Goal: Task Accomplishment & Management: Manage account settings

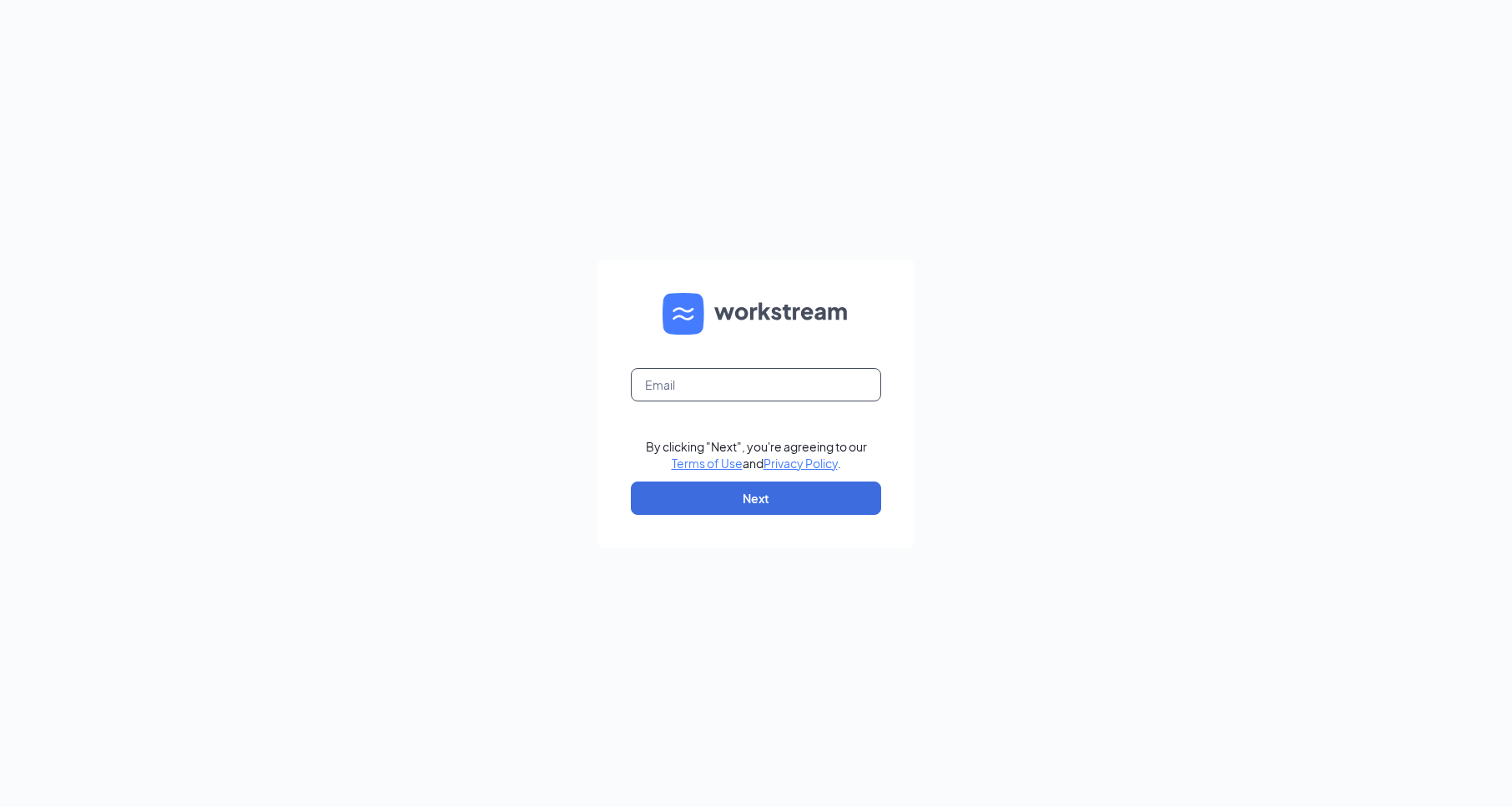
click at [716, 383] on input "text" at bounding box center [756, 384] width 250 height 34
type input "1350@internal-email.com"
click at [749, 494] on button "Next" at bounding box center [756, 498] width 250 height 34
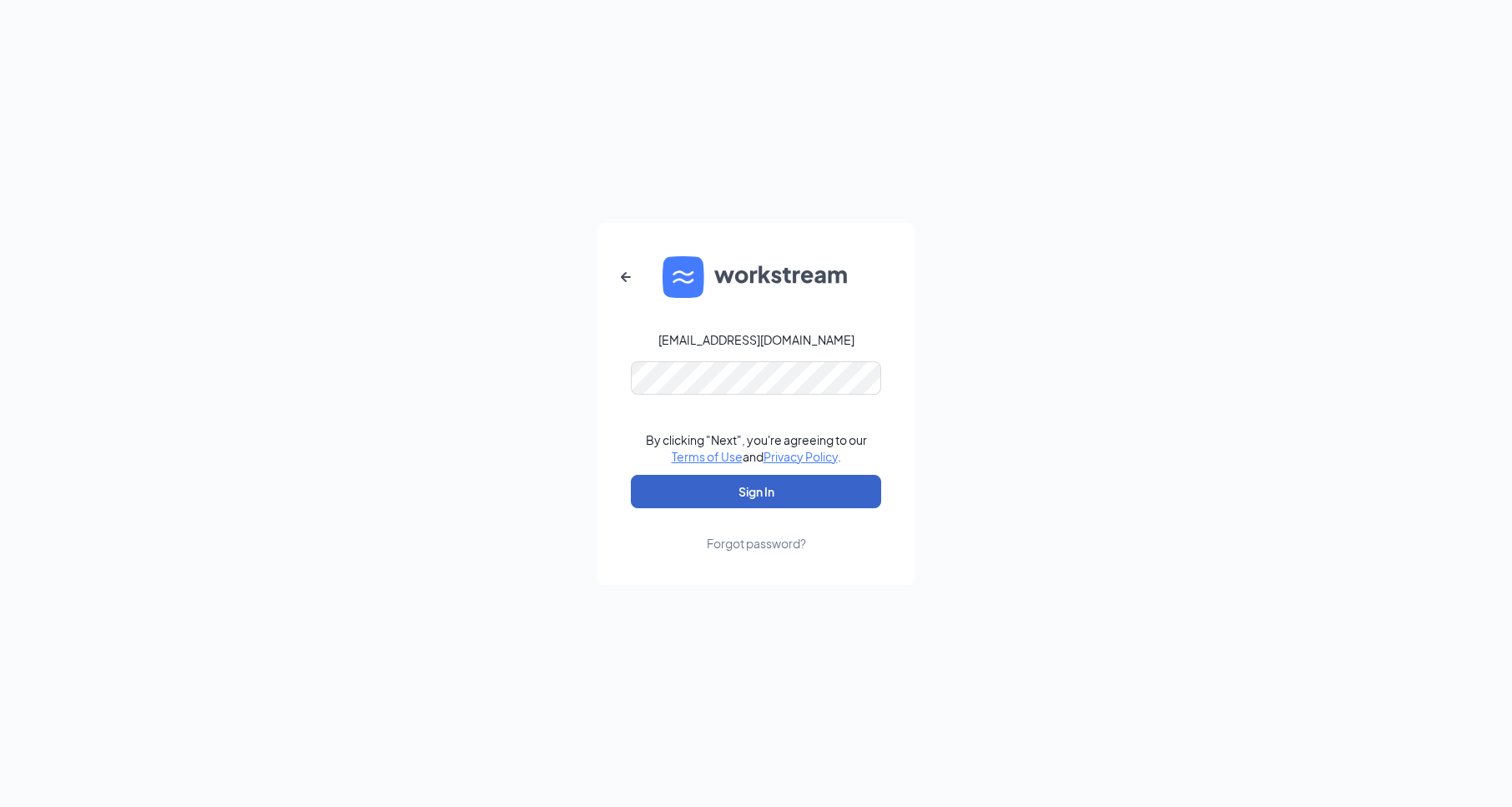
click at [746, 493] on button "Sign In" at bounding box center [756, 491] width 250 height 34
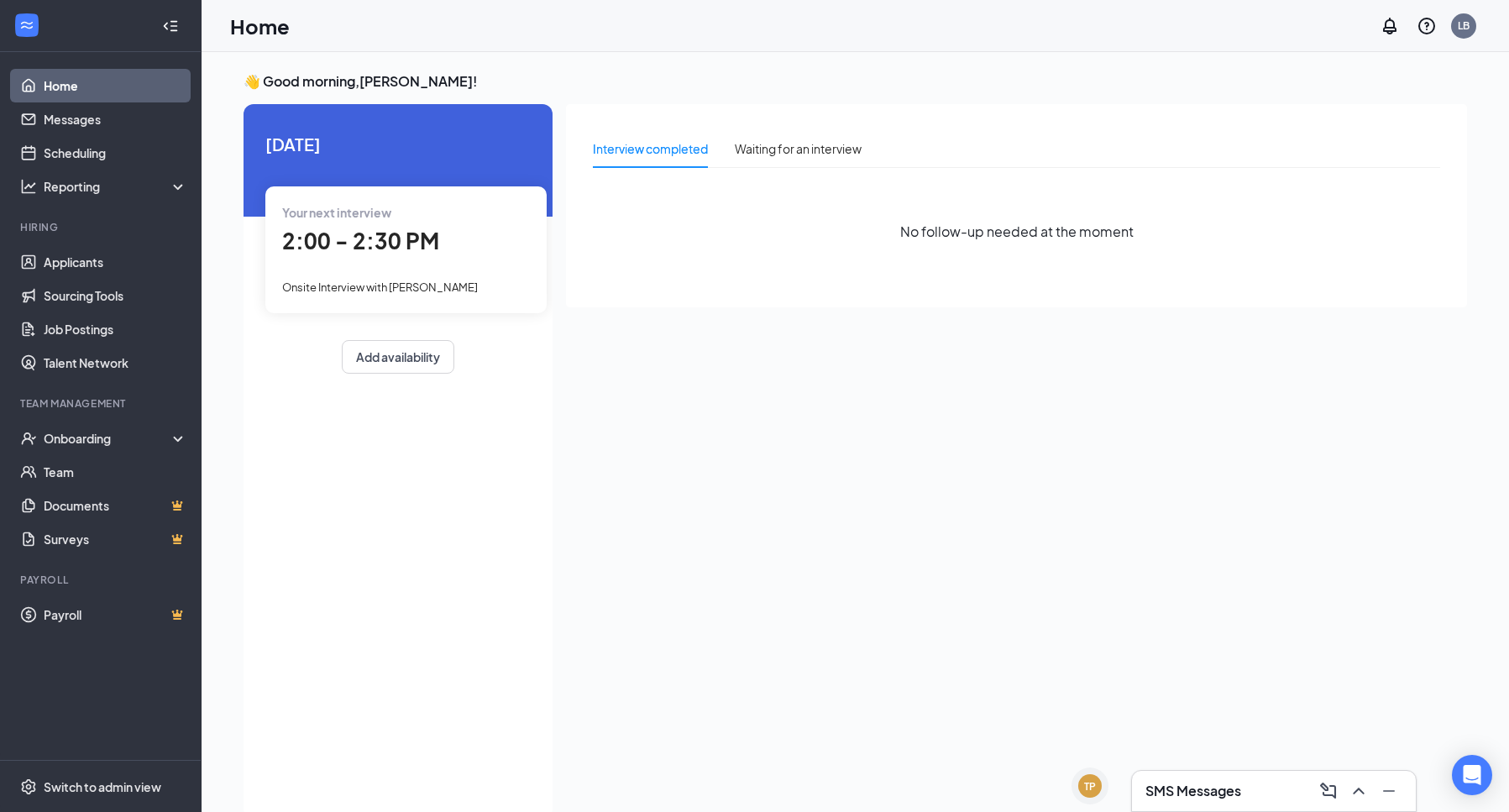
click at [366, 240] on span "2:00 - 2:30 PM" at bounding box center [361, 240] width 157 height 27
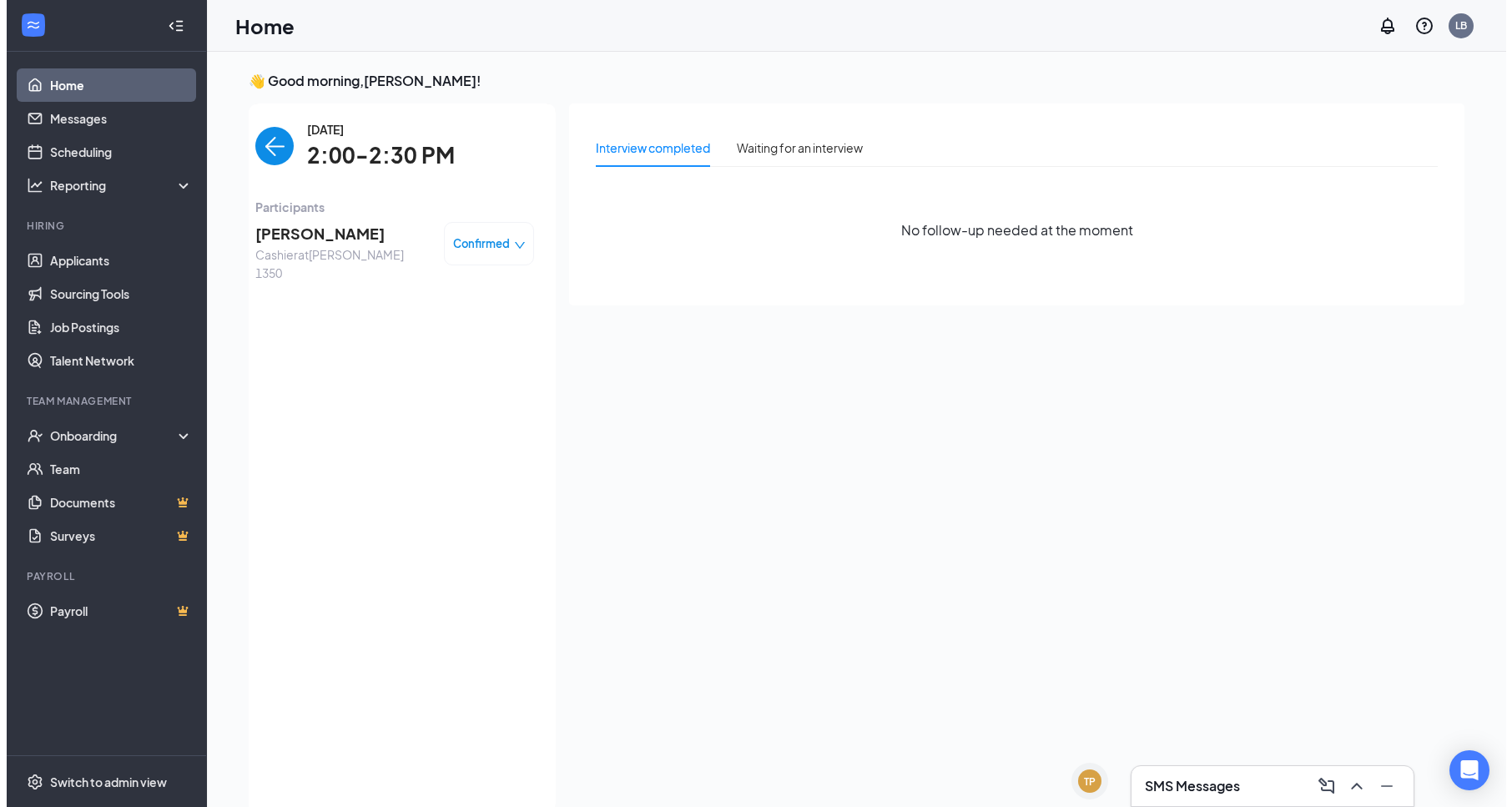
scroll to position [6, 0]
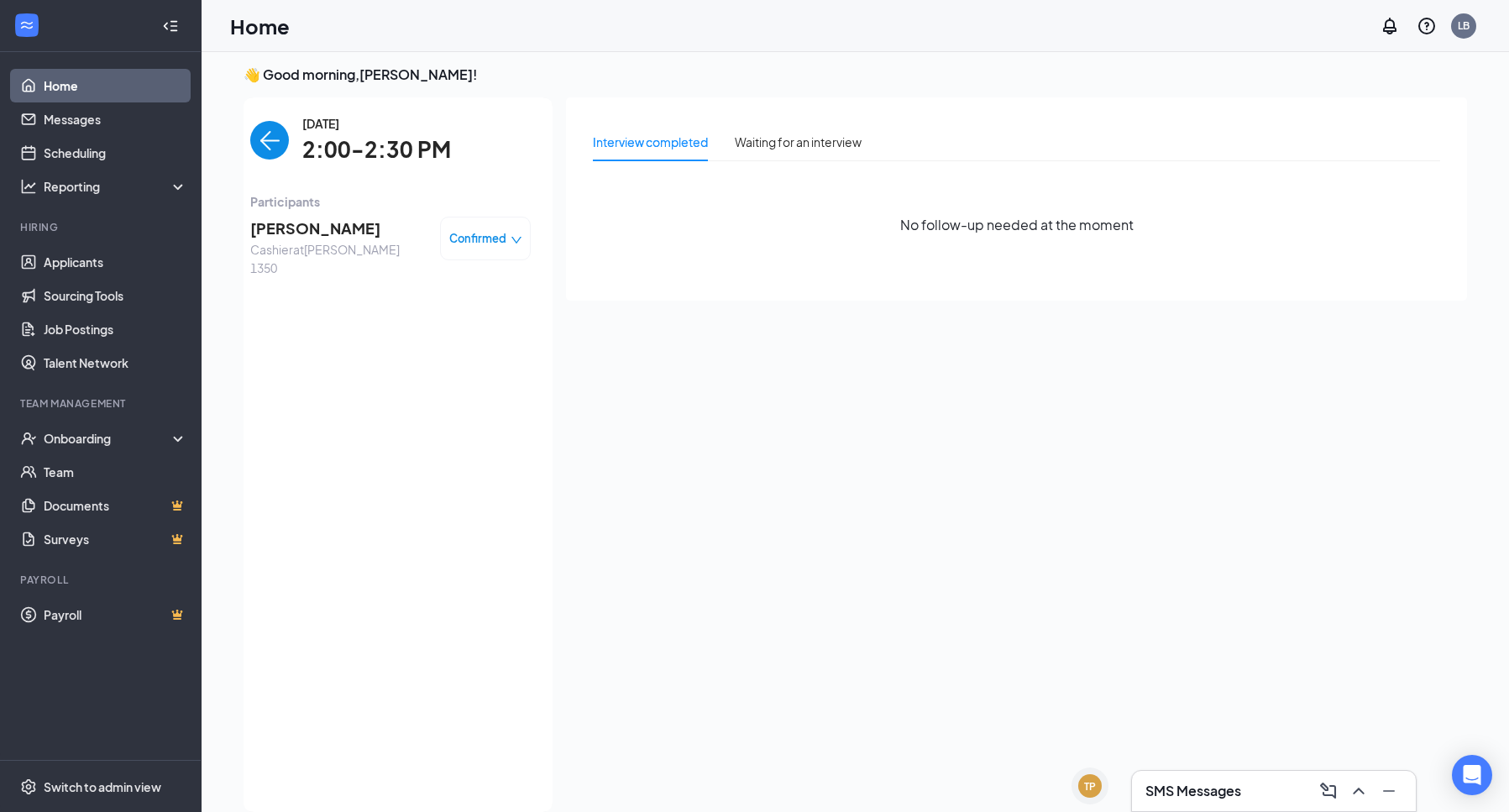
click at [316, 222] on span "[PERSON_NAME]" at bounding box center [338, 228] width 176 height 24
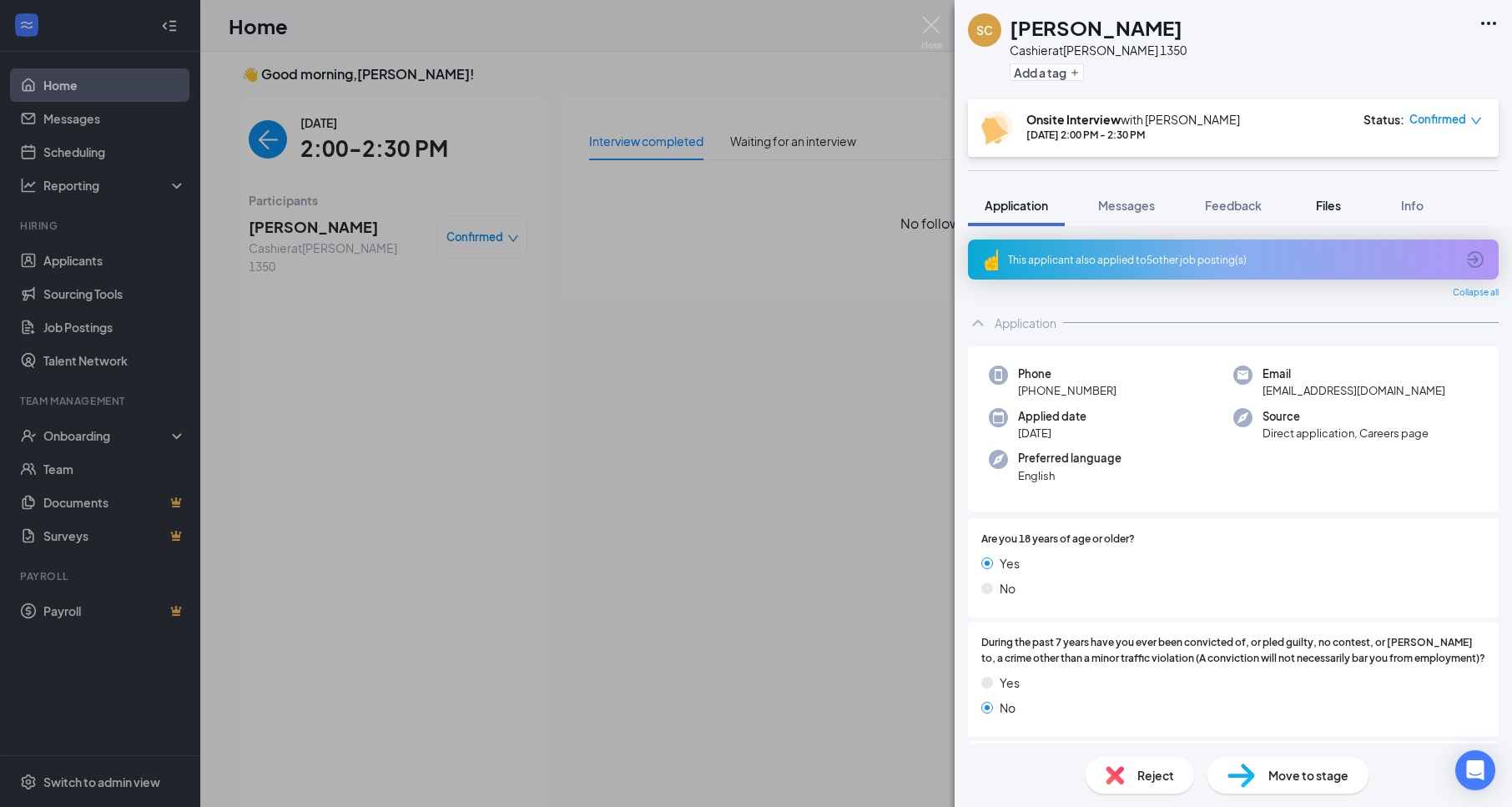
click at [1331, 209] on span "Files" at bounding box center [1329, 205] width 25 height 15
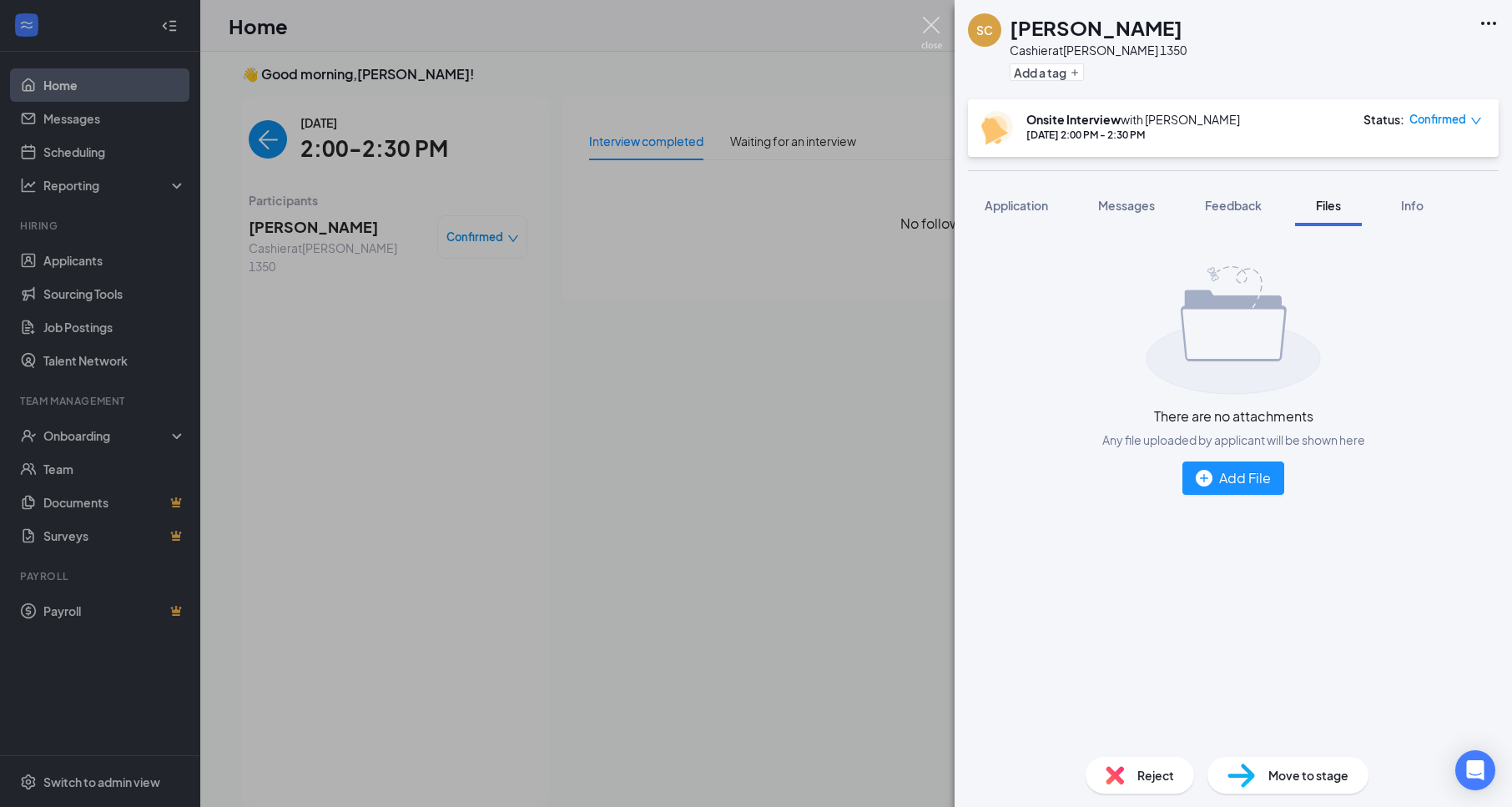
click at [932, 32] on img at bounding box center [932, 33] width 21 height 33
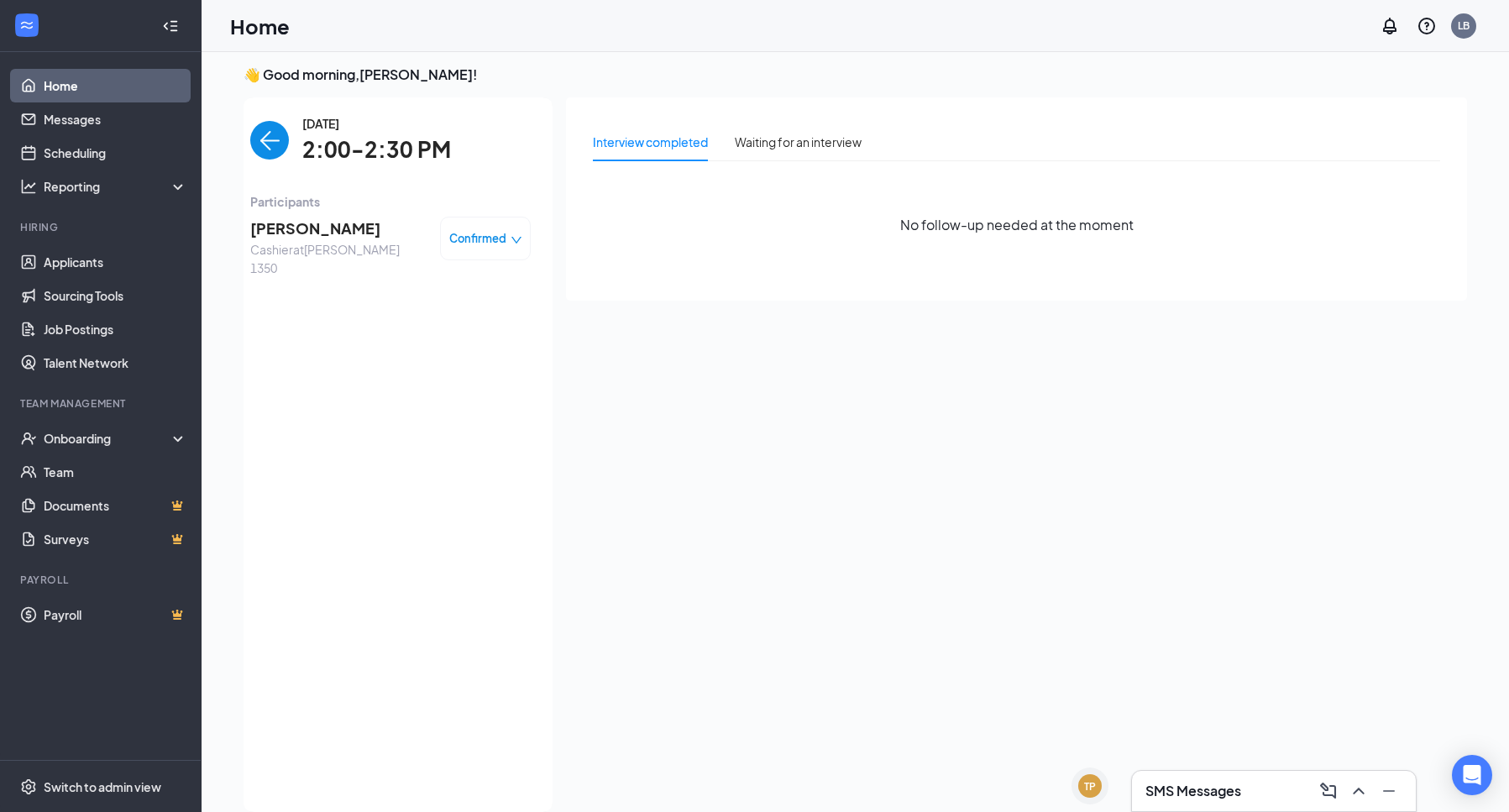
click at [297, 228] on span "[PERSON_NAME]" at bounding box center [338, 228] width 176 height 24
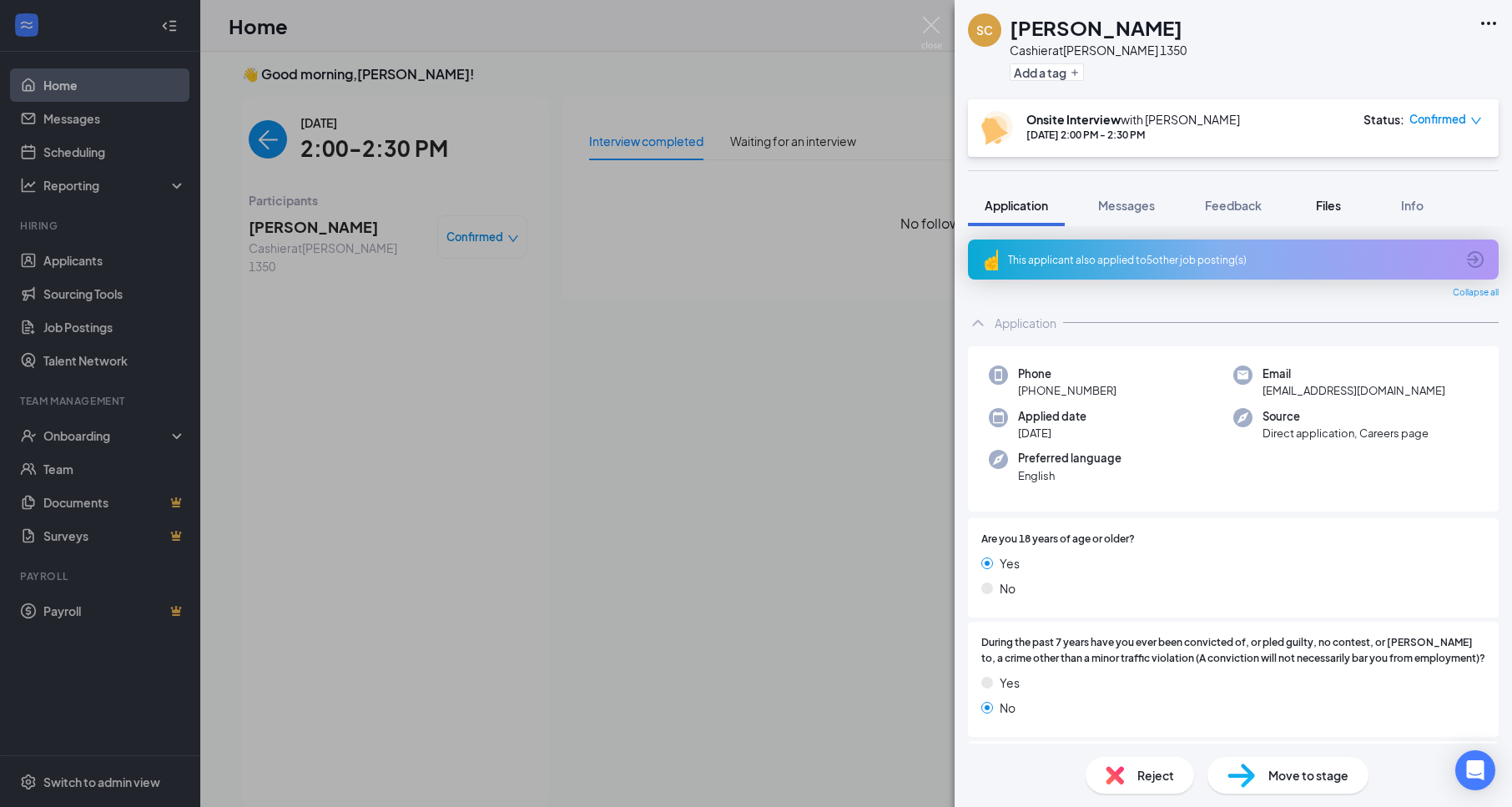
click at [1326, 205] on span "Files" at bounding box center [1329, 205] width 25 height 15
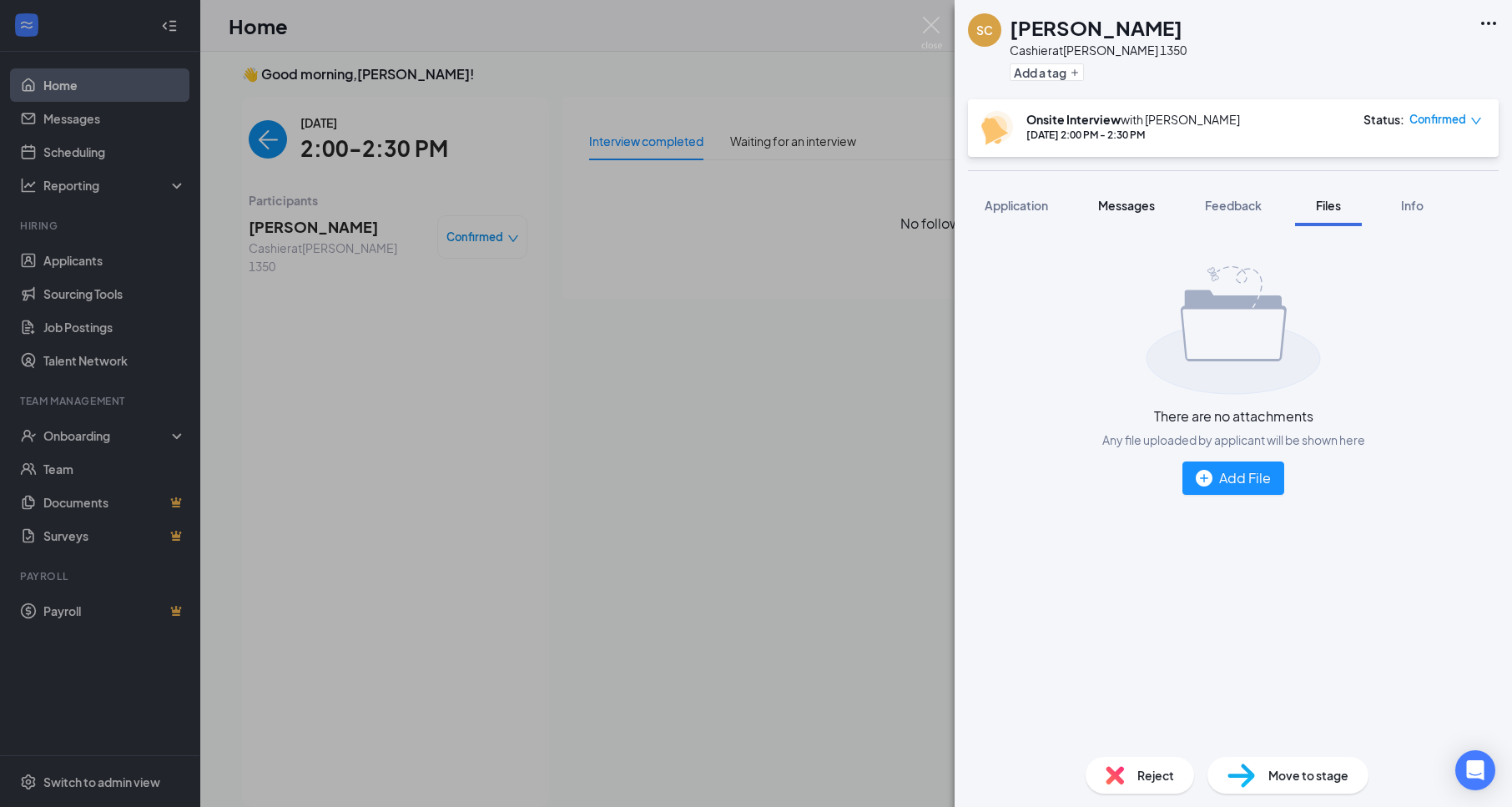
click at [1129, 210] on span "Messages" at bounding box center [1127, 205] width 57 height 15
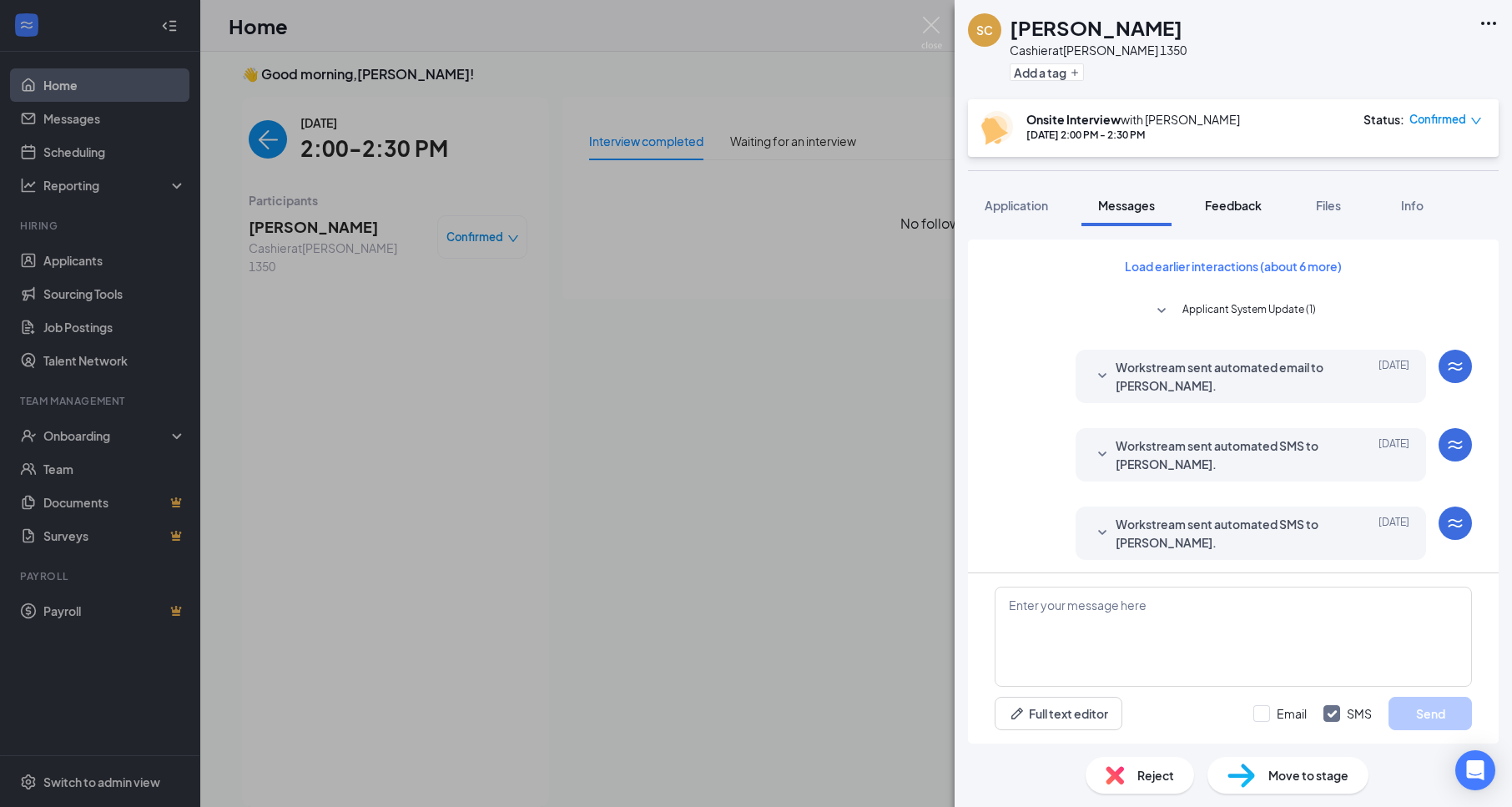
click at [1231, 209] on span "Feedback" at bounding box center [1233, 205] width 57 height 15
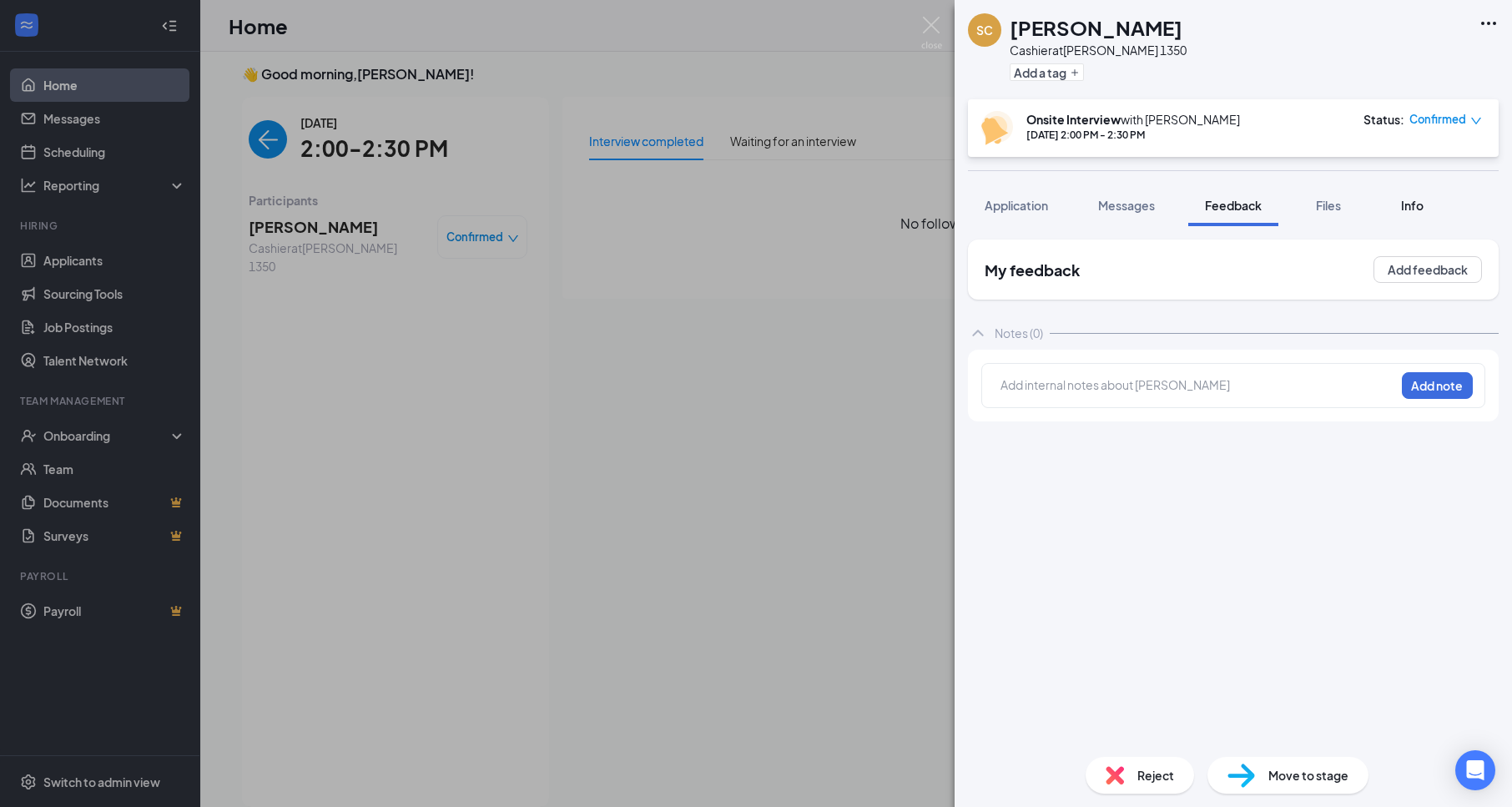
click at [1419, 207] on span "Info" at bounding box center [1412, 205] width 23 height 15
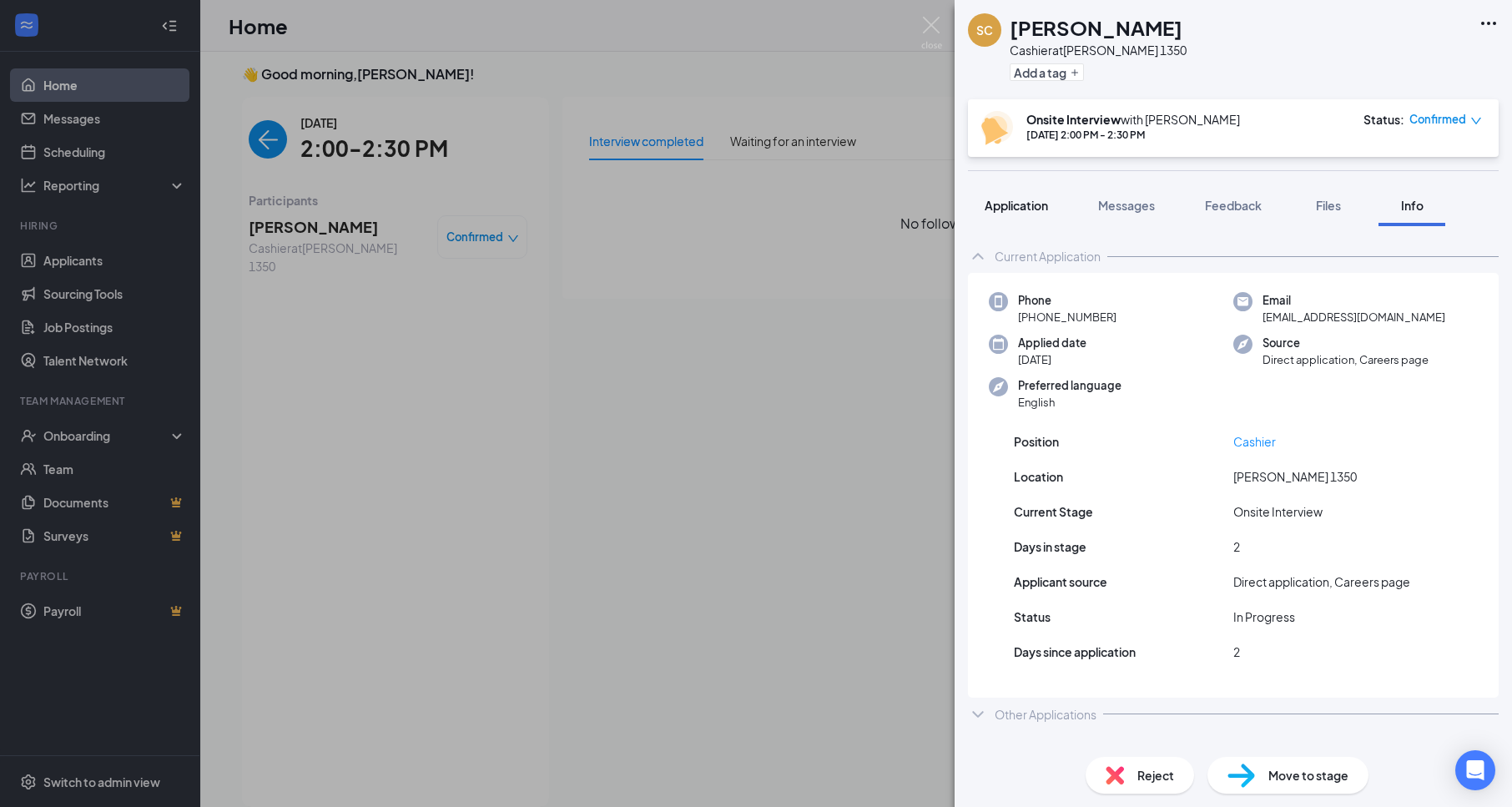
click at [1016, 213] on button "Application" at bounding box center [1016, 205] width 97 height 42
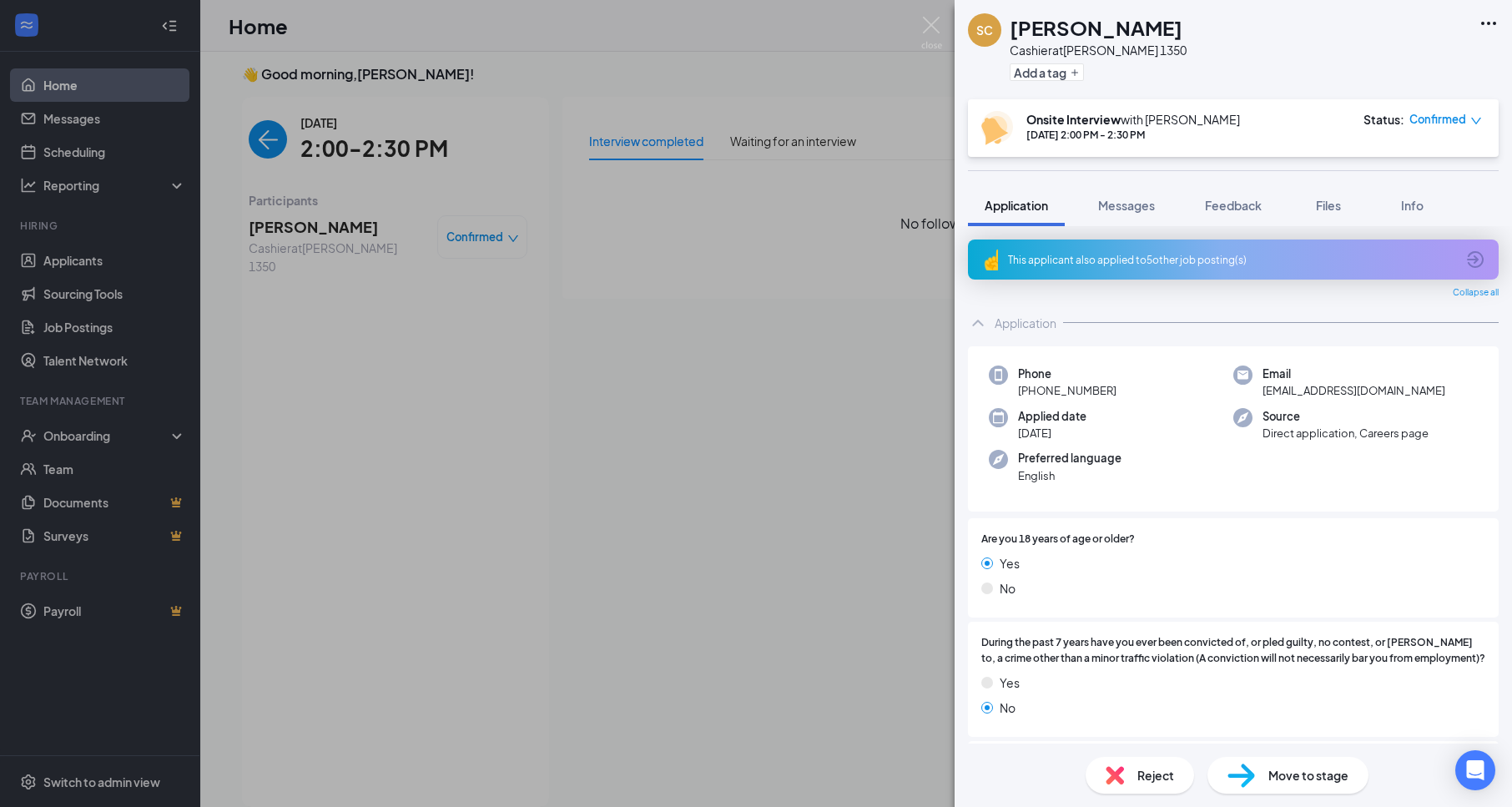
click at [1131, 772] on div "Reject" at bounding box center [1140, 774] width 109 height 36
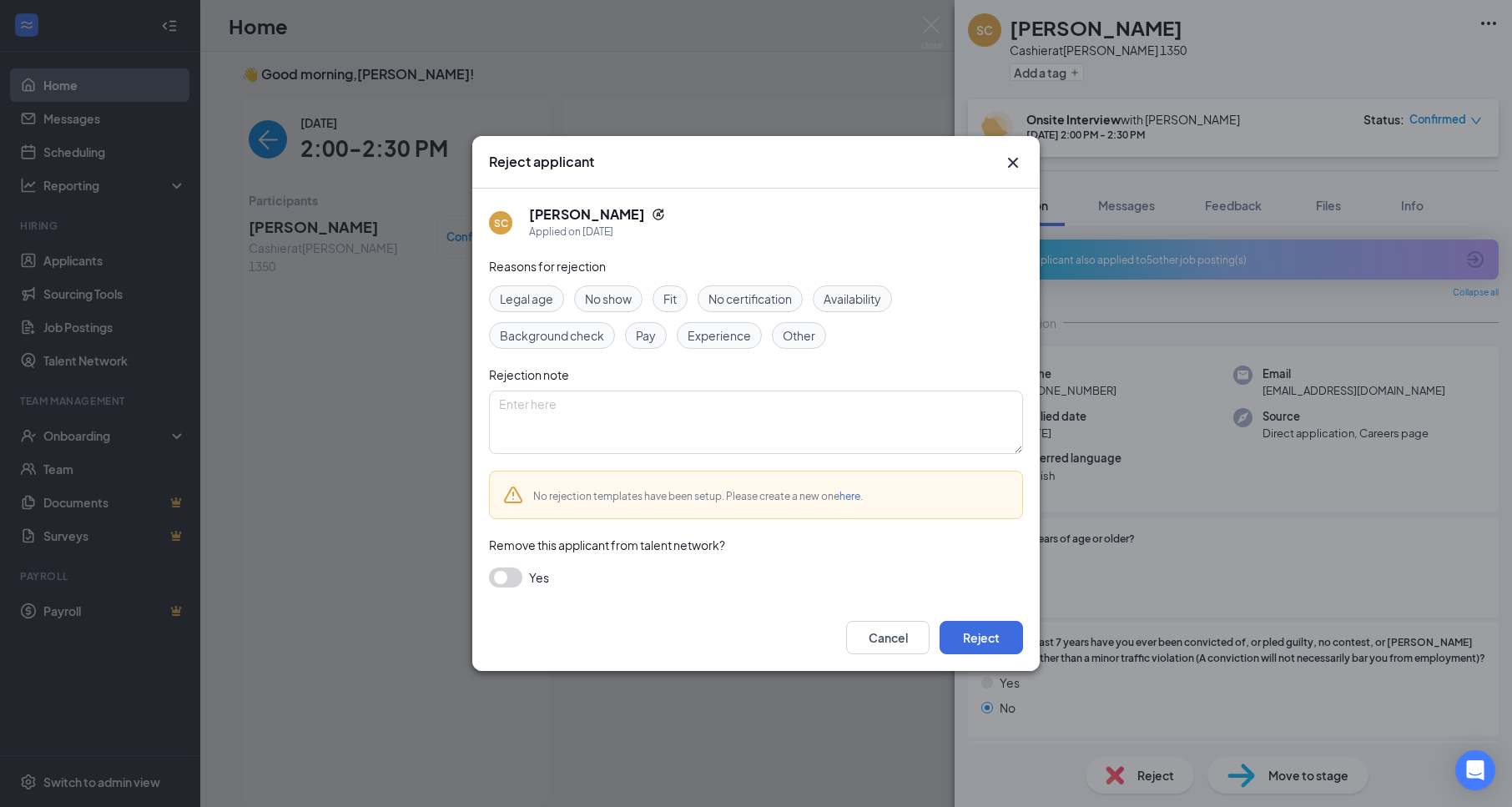
click at [594, 297] on span "No show" at bounding box center [609, 298] width 47 height 18
click at [962, 637] on button "Reject" at bounding box center [981, 637] width 83 height 34
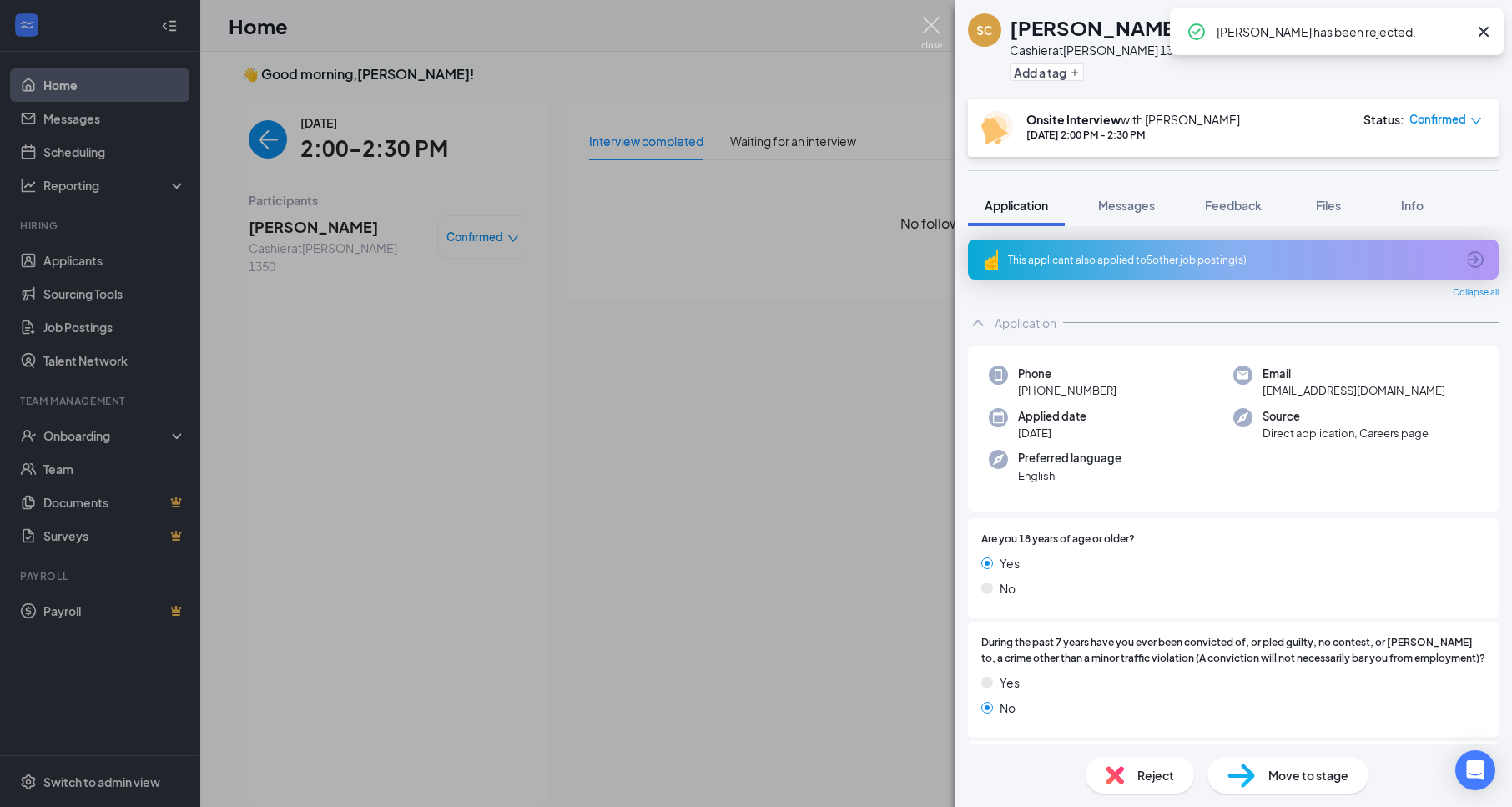
click at [932, 19] on img at bounding box center [932, 33] width 21 height 33
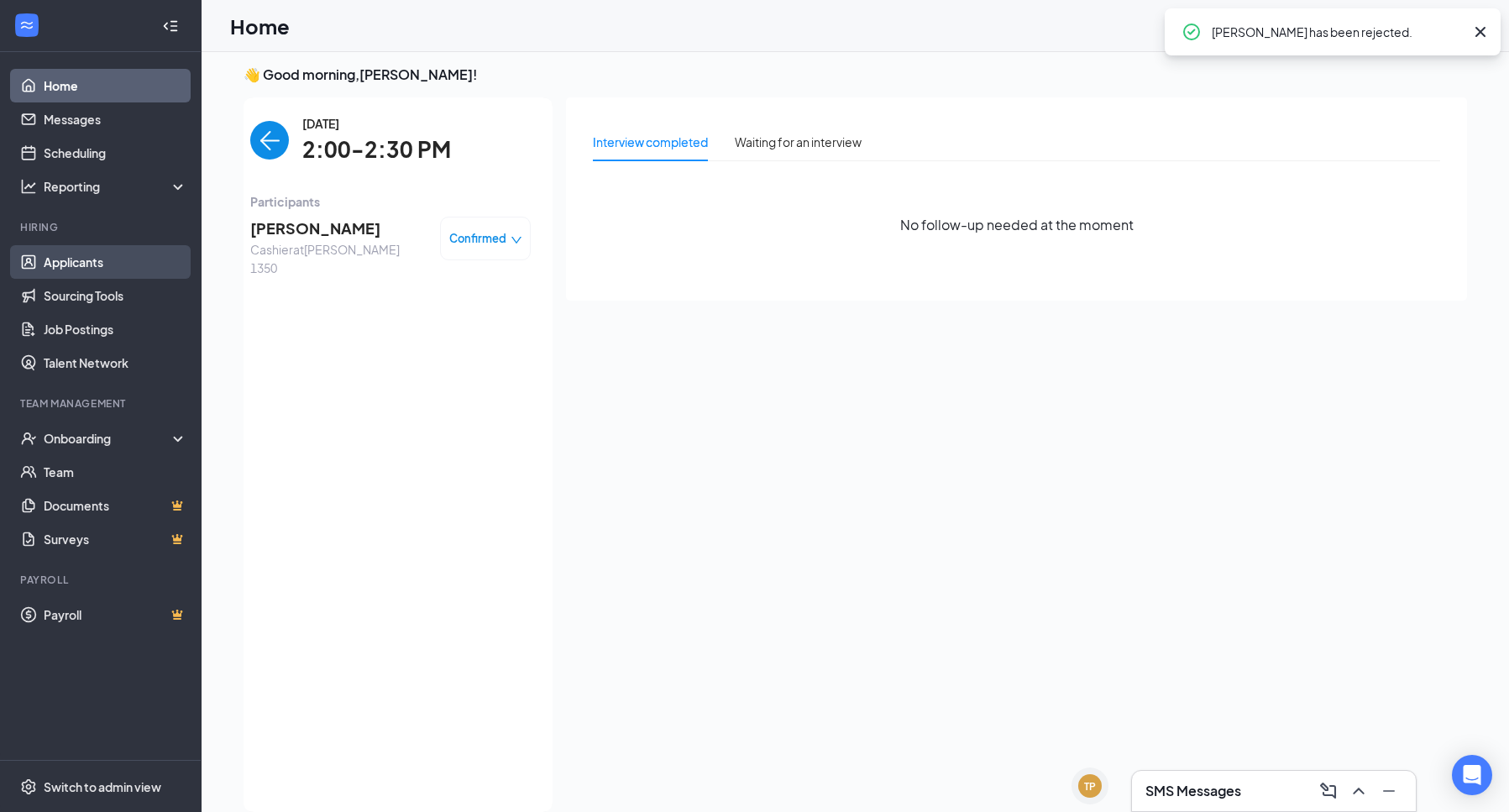
click at [54, 265] on link "Applicants" at bounding box center [115, 262] width 143 height 34
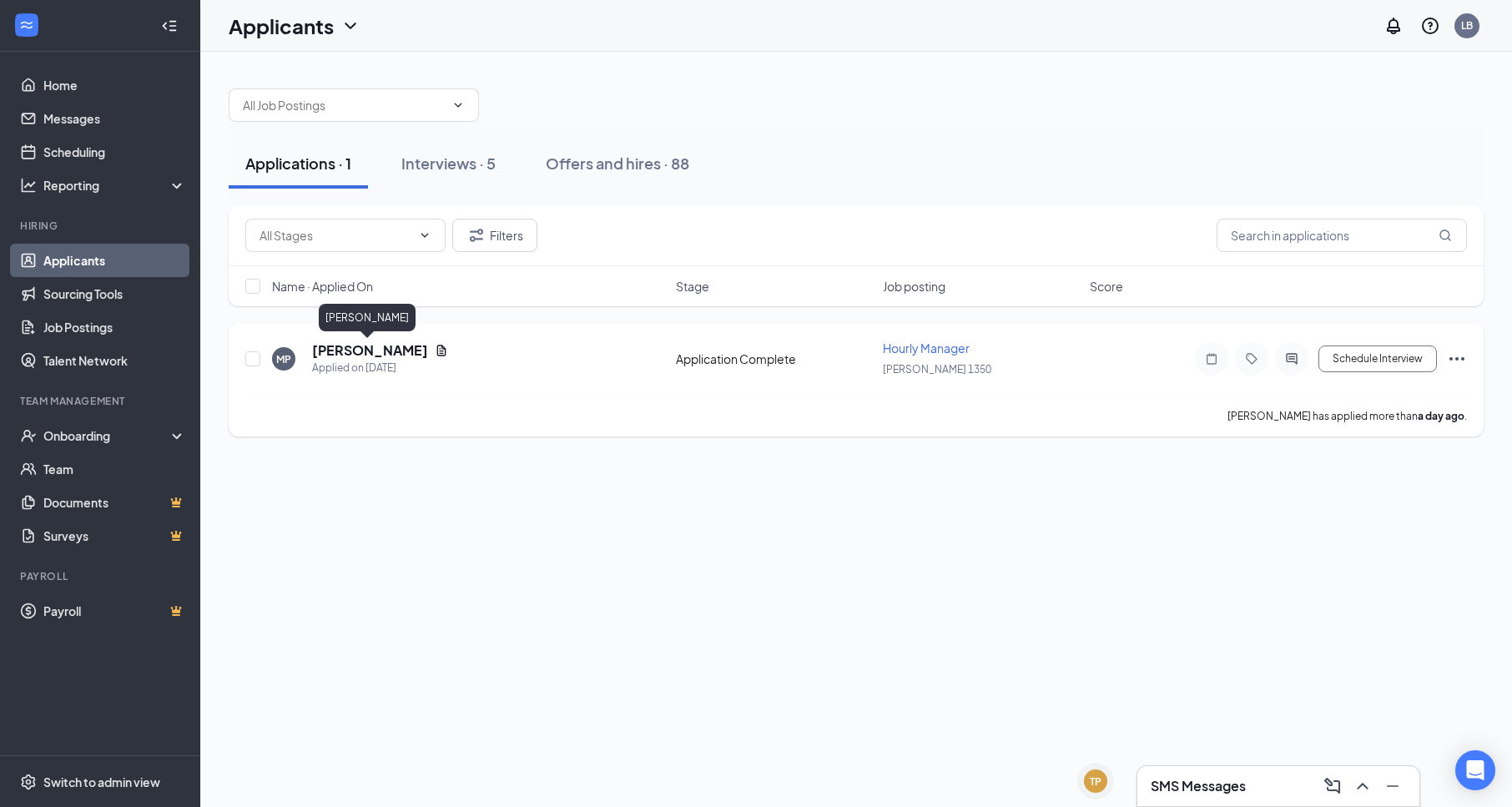
click at [380, 351] on h5 "[PERSON_NAME]" at bounding box center [370, 350] width 116 height 18
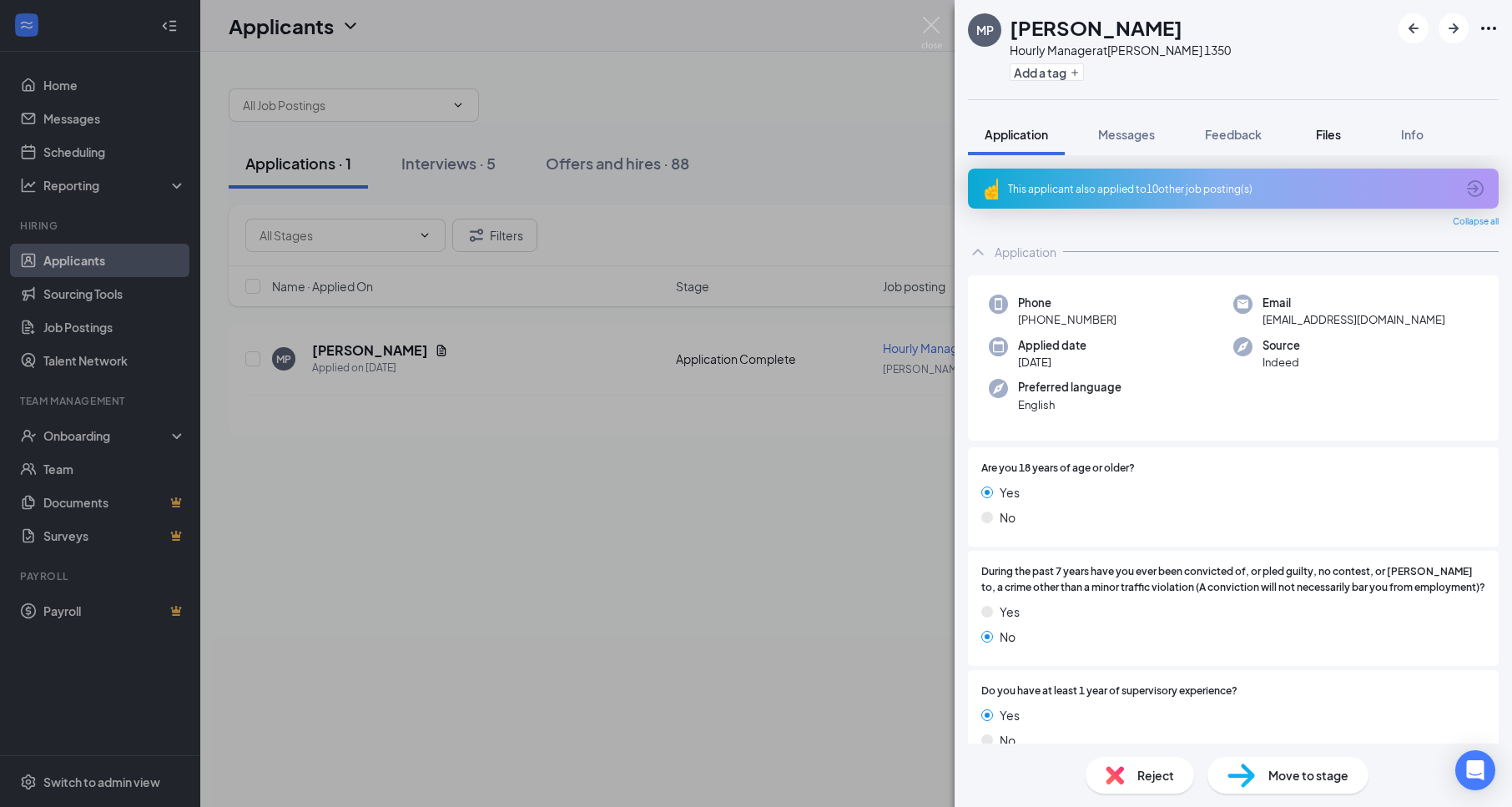
click at [1334, 141] on span "Files" at bounding box center [1329, 134] width 25 height 15
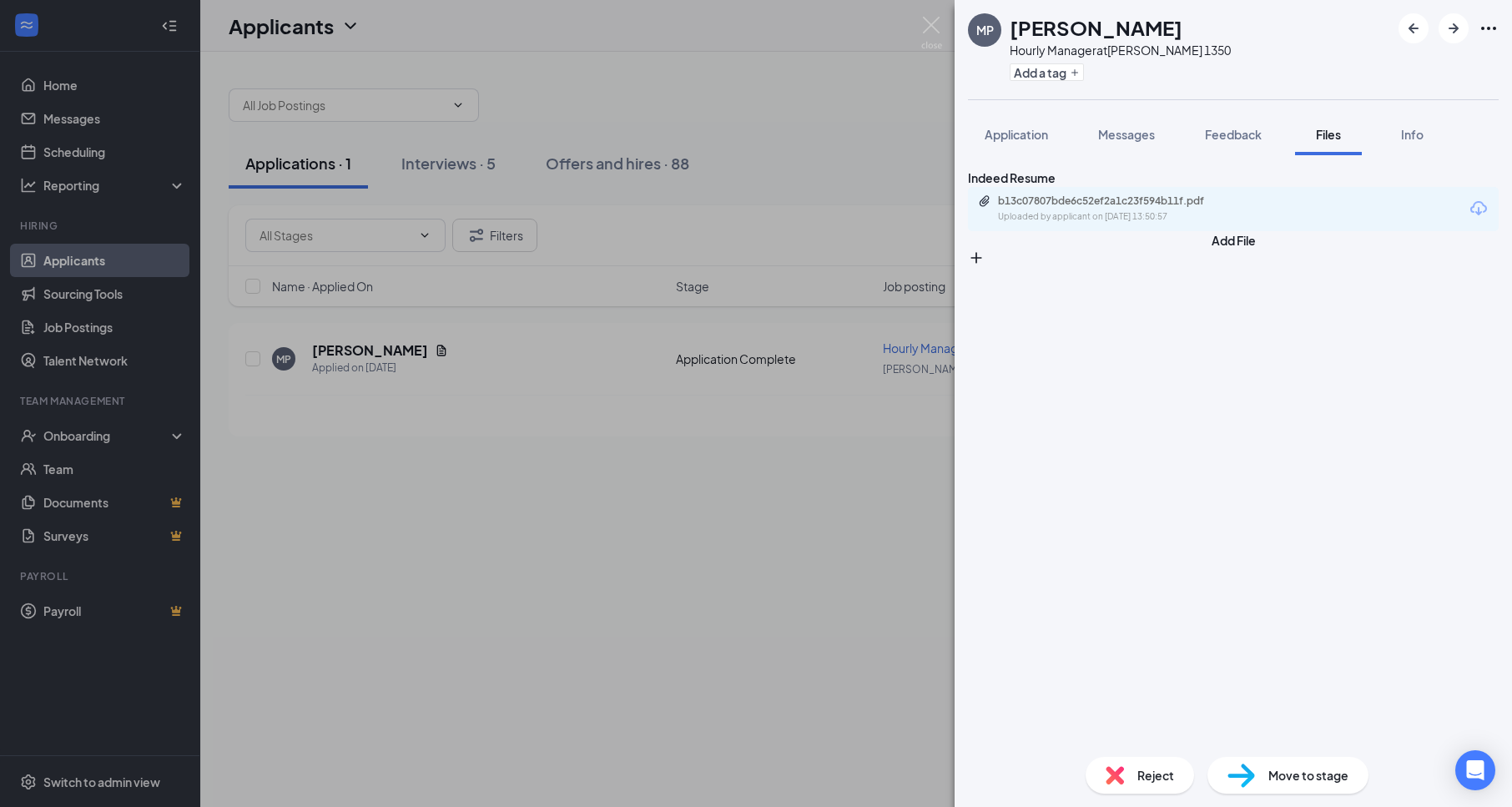
click at [1160, 208] on div "b13c07807bde6c52ef2a1c23f594b11f.pdf" at bounding box center [1115, 200] width 234 height 14
